Goal: Find specific page/section: Find specific page/section

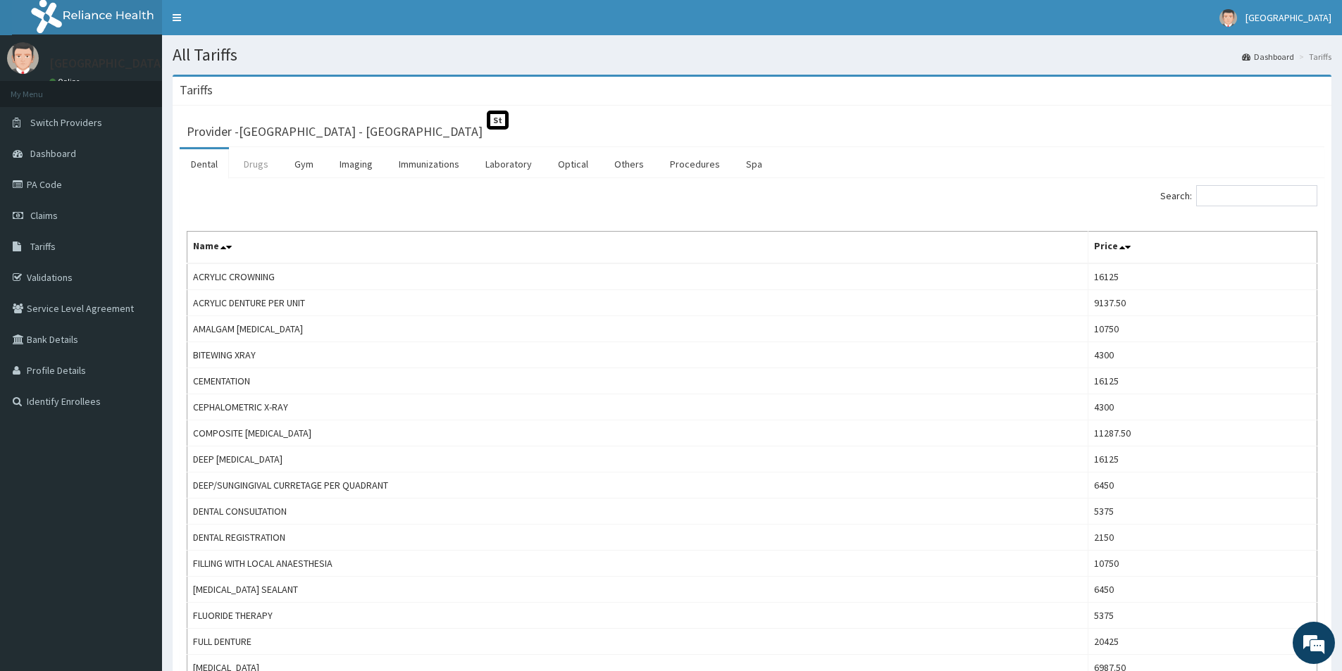
click at [258, 167] on link "Drugs" at bounding box center [255, 164] width 47 height 30
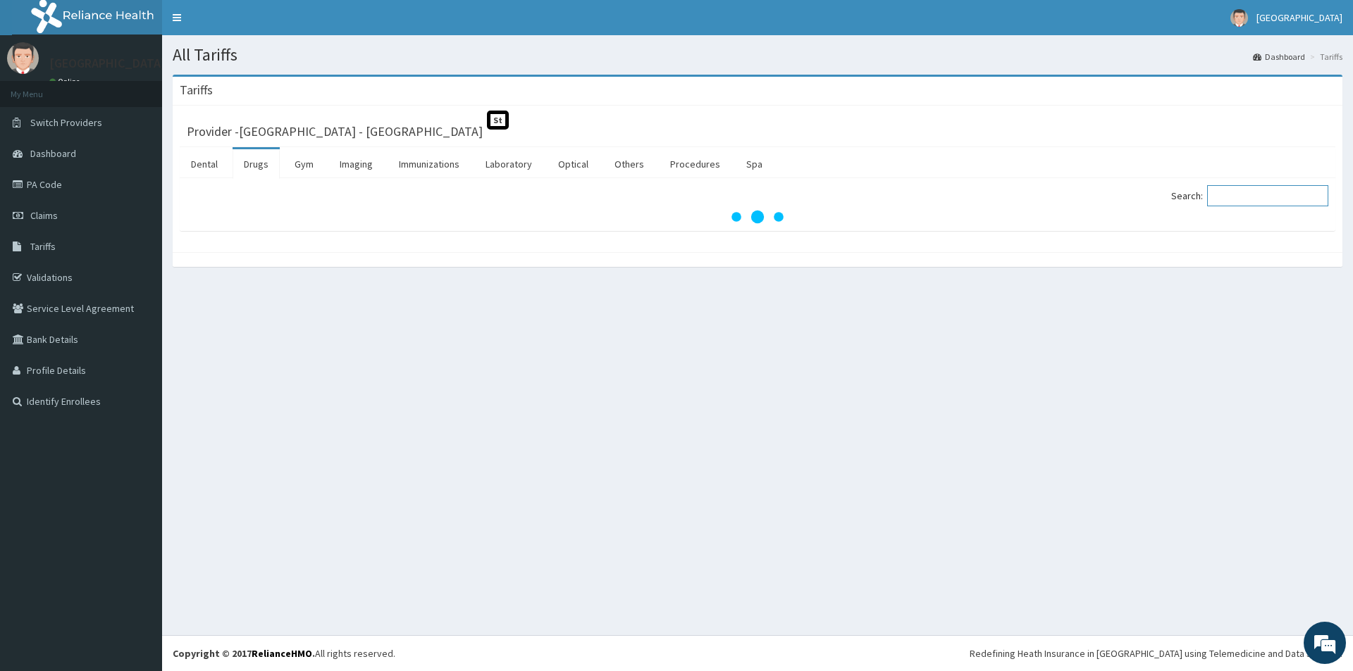
click at [1234, 196] on input "Search:" at bounding box center [1267, 195] width 121 height 21
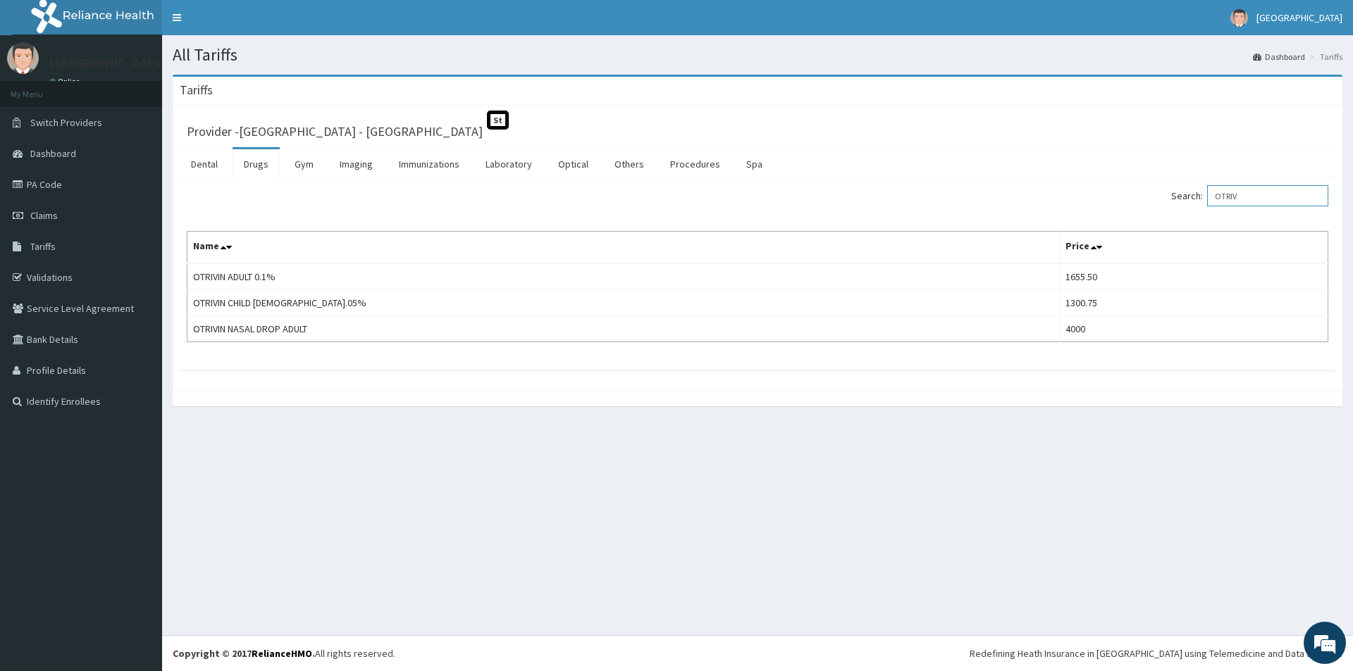
type input "OTRIV"
